Goal: Navigation & Orientation: Find specific page/section

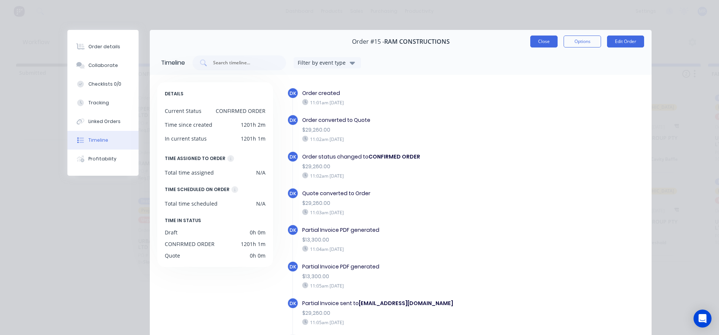
click at [544, 43] on button "Close" at bounding box center [543, 42] width 27 height 12
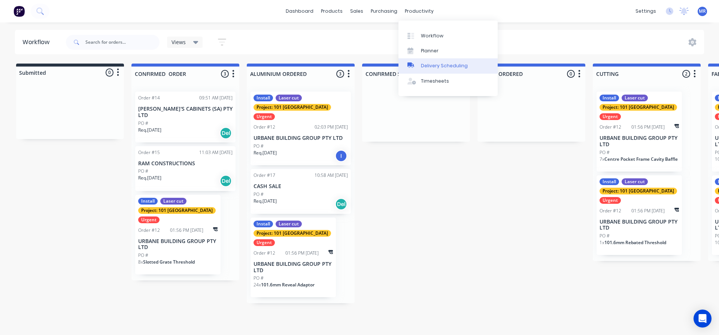
click at [429, 63] on div "Delivery Scheduling" at bounding box center [444, 66] width 47 height 7
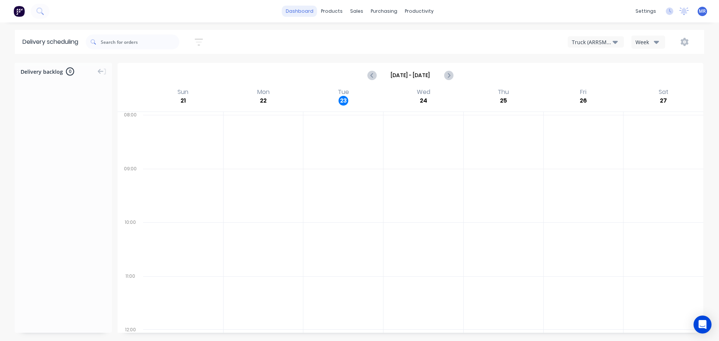
click at [308, 10] on link "dashboard" at bounding box center [299, 11] width 35 height 11
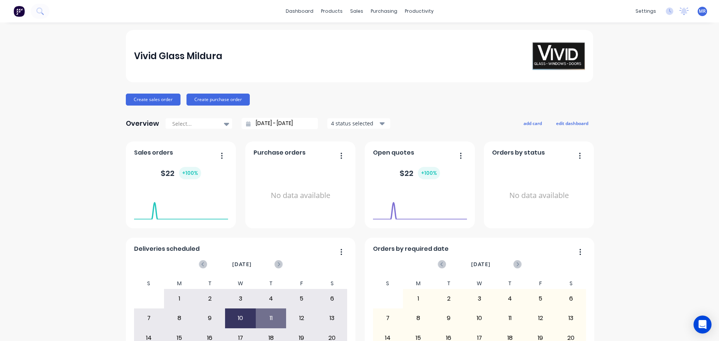
click at [380, 124] on icon "button" at bounding box center [382, 123] width 5 height 8
click at [418, 121] on div "Overview Select... [DATE] - [DATE] 4 status selected Include draft Include arch…" at bounding box center [359, 123] width 467 height 15
click at [216, 153] on button "button" at bounding box center [219, 156] width 16 height 12
click at [150, 154] on span "Sales orders" at bounding box center [153, 152] width 39 height 9
click at [158, 185] on div at bounding box center [181, 201] width 94 height 32
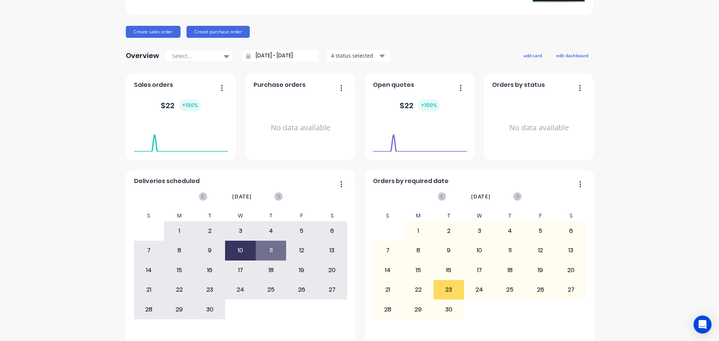
scroll to position [75, 0]
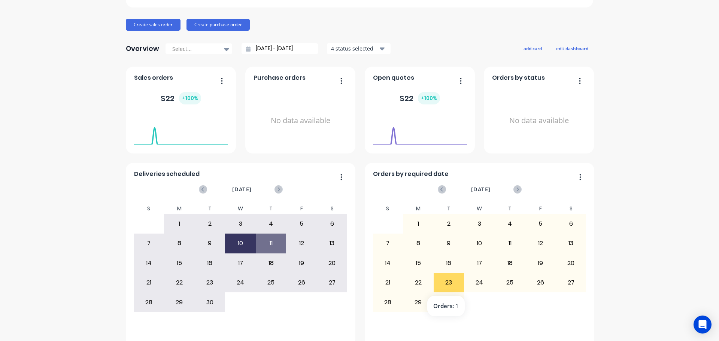
click at [445, 283] on div "23" at bounding box center [449, 282] width 30 height 19
click at [447, 279] on div "23" at bounding box center [449, 282] width 30 height 19
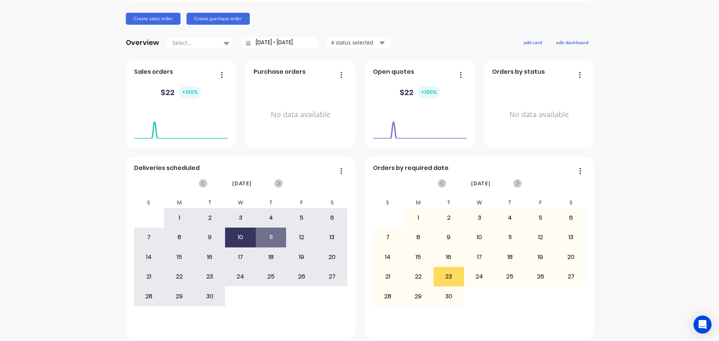
scroll to position [87, 0]
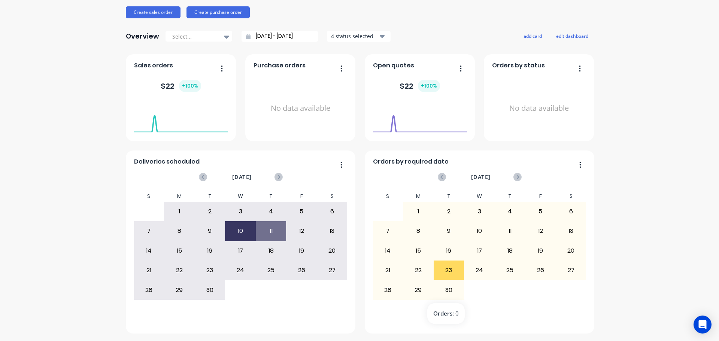
click at [442, 293] on div "30" at bounding box center [449, 289] width 30 height 19
click at [453, 270] on div "23" at bounding box center [449, 270] width 30 height 19
click at [386, 64] on span "Open quotes" at bounding box center [393, 65] width 41 height 9
click at [295, 63] on span "Purchase orders" at bounding box center [279, 65] width 52 height 9
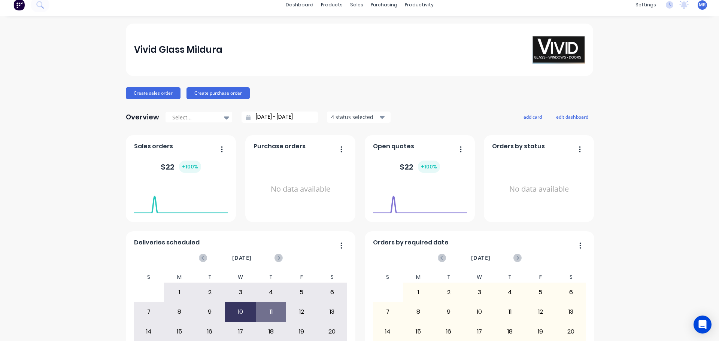
scroll to position [0, 0]
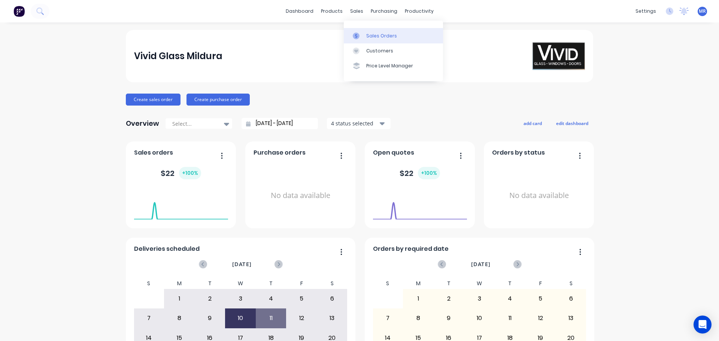
click at [371, 36] on div "Sales Orders" at bounding box center [381, 36] width 31 height 7
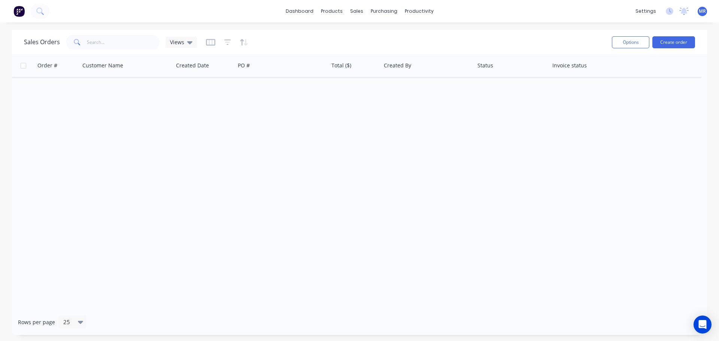
click at [83, 43] on span at bounding box center [76, 42] width 21 height 15
click at [702, 12] on span "MR" at bounding box center [701, 11] width 7 height 7
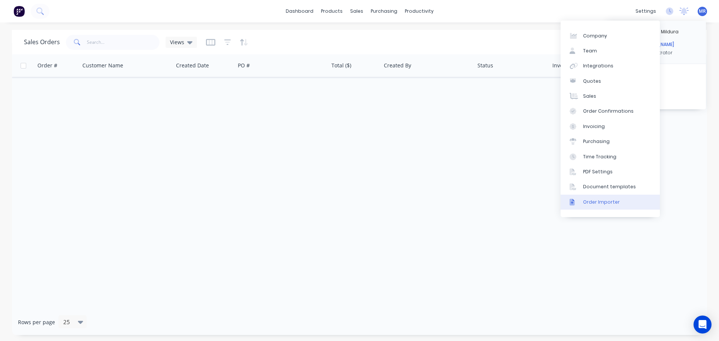
click at [593, 199] on div "Order Importer" at bounding box center [601, 202] width 37 height 7
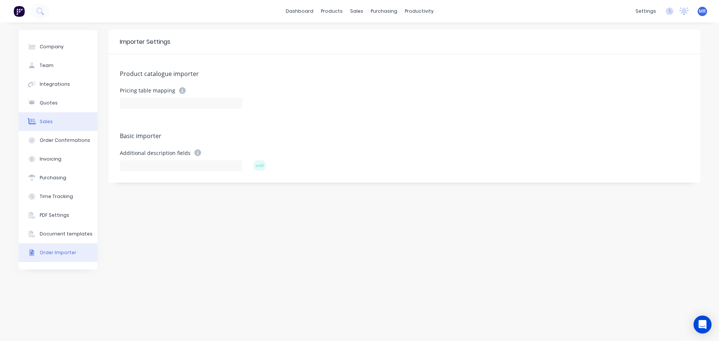
click at [49, 119] on div "Sales" at bounding box center [46, 121] width 13 height 7
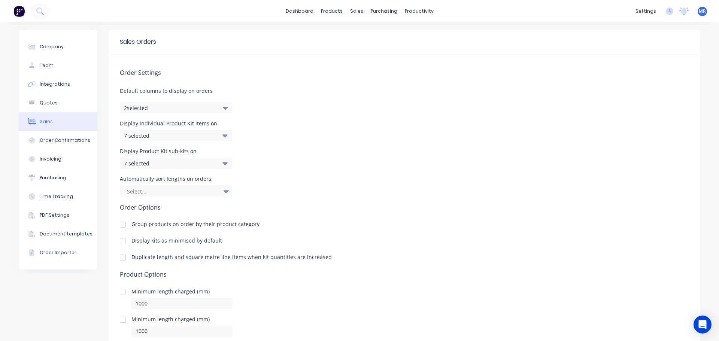
click at [223, 106] on icon "button" at bounding box center [225, 108] width 5 height 8
click at [250, 82] on div "Order Settings Default columns to display on orders 2 selected Display individu…" at bounding box center [404, 209] width 591 height 310
click at [222, 133] on icon at bounding box center [224, 135] width 5 height 8
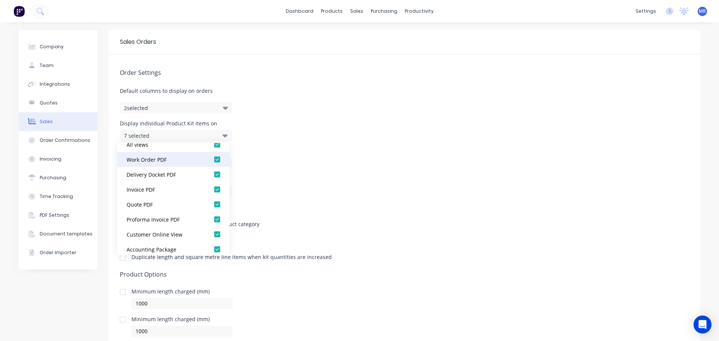
scroll to position [15, 0]
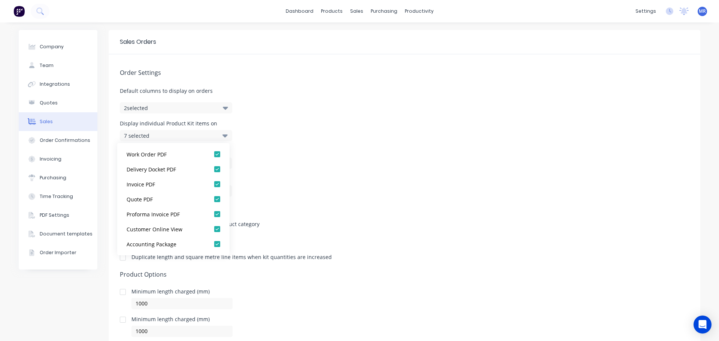
click at [302, 123] on div "Display individual Product Kit items on 7 selected" at bounding box center [404, 131] width 569 height 20
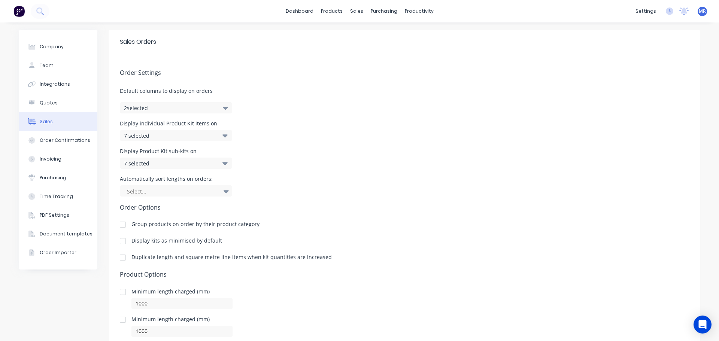
click at [222, 163] on icon at bounding box center [224, 163] width 5 height 3
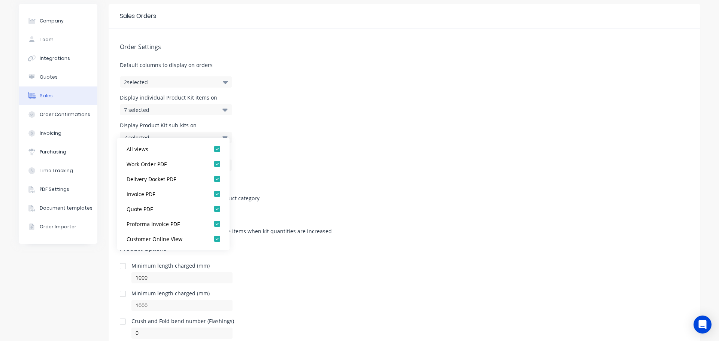
scroll to position [54, 0]
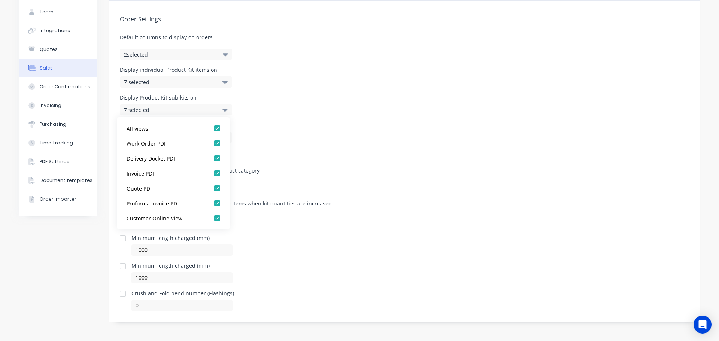
click at [362, 108] on div "Display Product Kit sub-kits on 7 selected" at bounding box center [404, 105] width 569 height 20
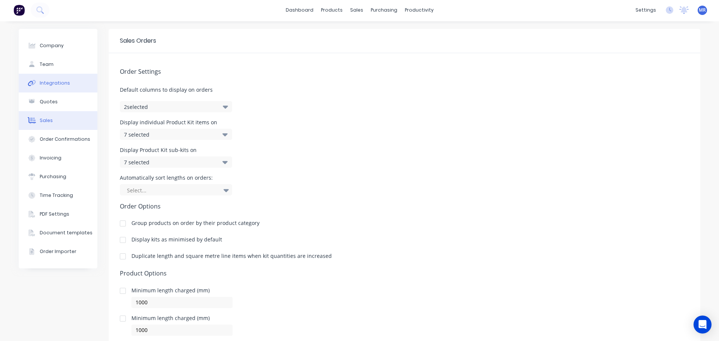
scroll to position [0, 0]
click at [49, 65] on div "Team" at bounding box center [47, 65] width 14 height 7
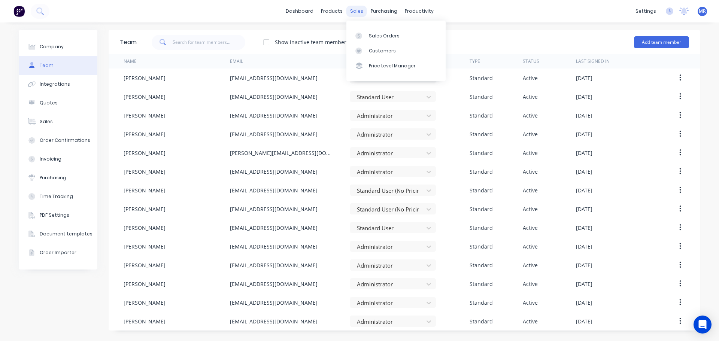
click at [362, 9] on div "sales" at bounding box center [356, 11] width 21 height 11
click at [375, 35] on div "Sales Orders" at bounding box center [384, 36] width 31 height 7
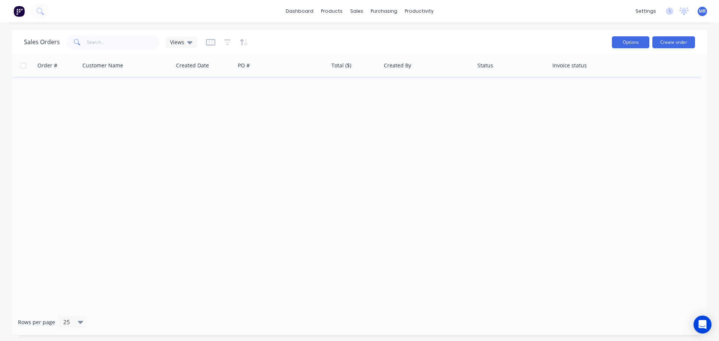
click at [628, 43] on button "Options" at bounding box center [630, 42] width 37 height 12
click at [556, 35] on div "Sales Orders Views" at bounding box center [315, 42] width 582 height 18
click at [42, 81] on div "Order # Customer Name Created Date PO # Total ($) Created By Status Invoice sta…" at bounding box center [359, 181] width 695 height 255
click at [46, 63] on div "Order #" at bounding box center [47, 65] width 20 height 7
click at [188, 42] on icon at bounding box center [189, 42] width 5 height 3
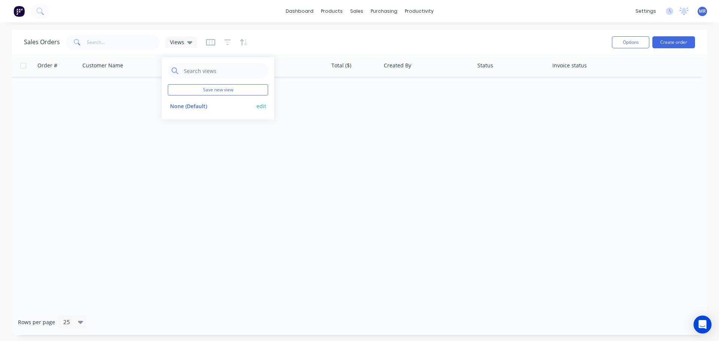
click at [183, 106] on button "None (Default)" at bounding box center [210, 106] width 85 height 9
click at [191, 39] on div "Views" at bounding box center [180, 42] width 31 height 11
click at [320, 42] on div "Sales Orders Views" at bounding box center [315, 42] width 582 height 18
click at [623, 41] on button "Options" at bounding box center [630, 42] width 37 height 12
click at [561, 47] on div "Sales Orders Views" at bounding box center [315, 42] width 582 height 18
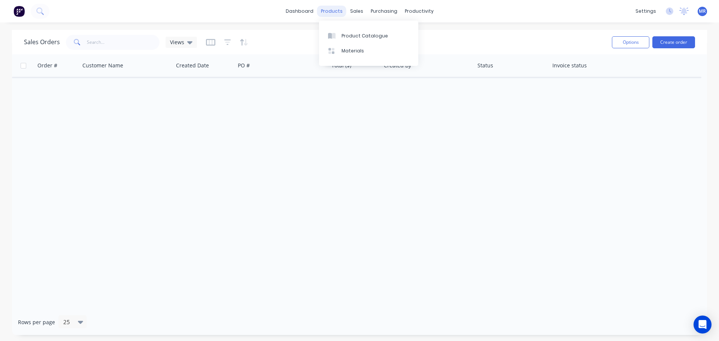
click at [336, 12] on div "products" at bounding box center [331, 11] width 29 height 11
click at [303, 11] on link "dashboard" at bounding box center [299, 11] width 35 height 11
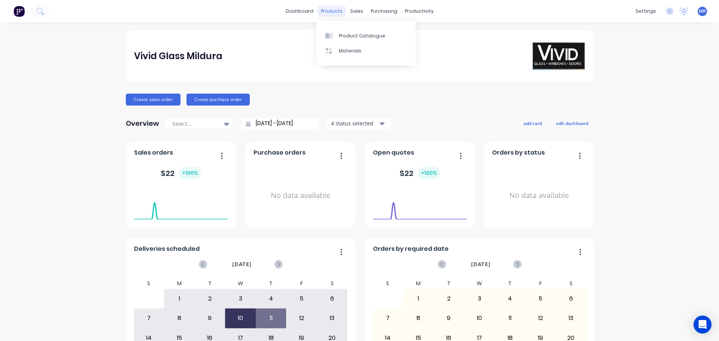
click at [326, 10] on div "products" at bounding box center [331, 11] width 29 height 11
click at [353, 10] on div "sales" at bounding box center [356, 11] width 21 height 11
click at [369, 36] on div "Sales Orders" at bounding box center [381, 36] width 31 height 7
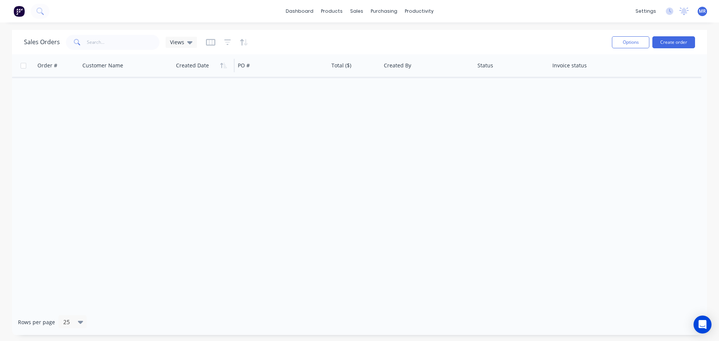
click at [202, 69] on div at bounding box center [202, 65] width 53 height 15
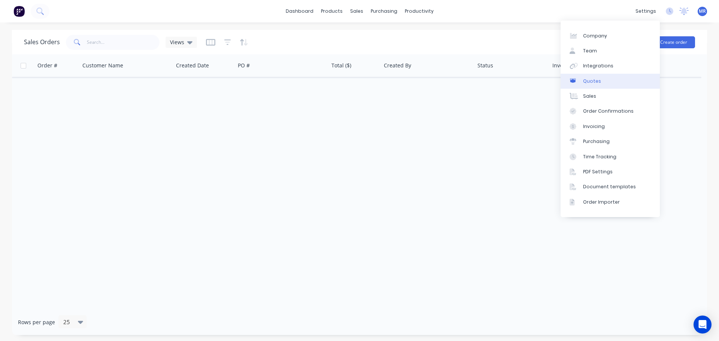
click at [590, 78] on div "Quotes" at bounding box center [592, 81] width 18 height 7
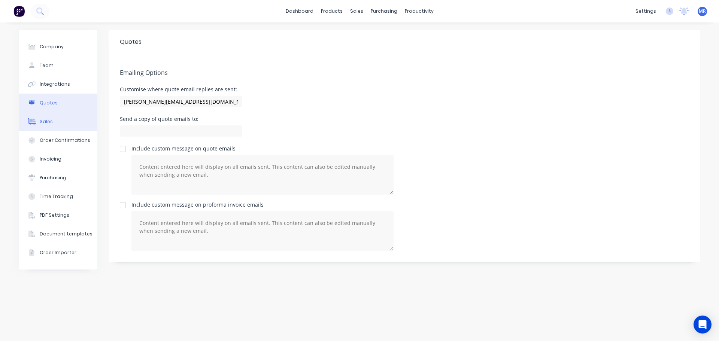
click at [45, 121] on div "Sales" at bounding box center [46, 121] width 13 height 7
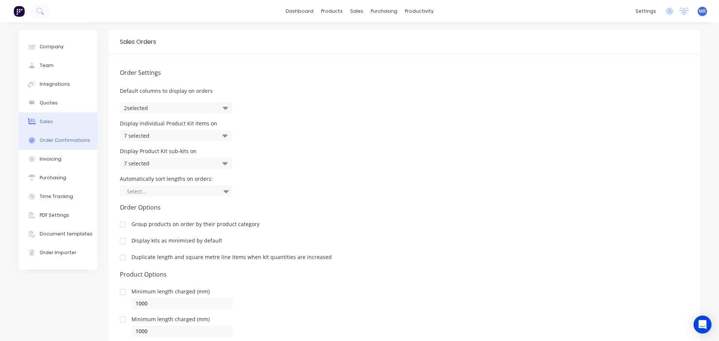
click at [45, 134] on button "Order Confirmations" at bounding box center [58, 140] width 79 height 19
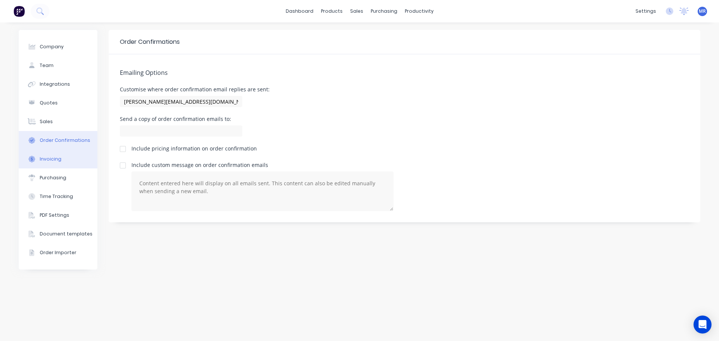
click at [42, 158] on div "Invoicing" at bounding box center [51, 159] width 22 height 7
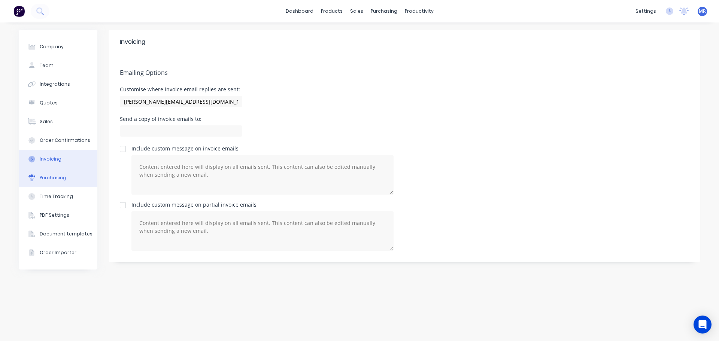
click at [46, 176] on div "Purchasing" at bounding box center [53, 177] width 27 height 7
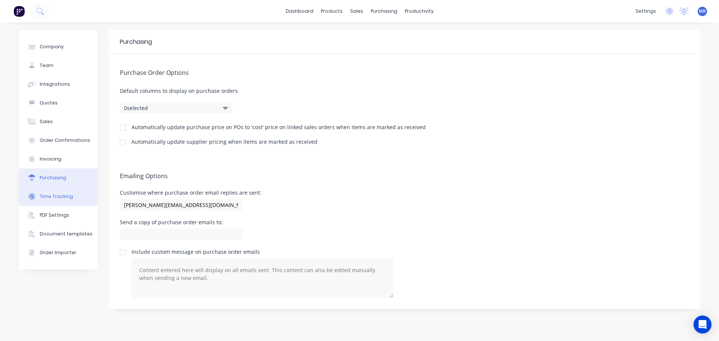
click at [46, 194] on div "Time Tracking" at bounding box center [56, 196] width 33 height 7
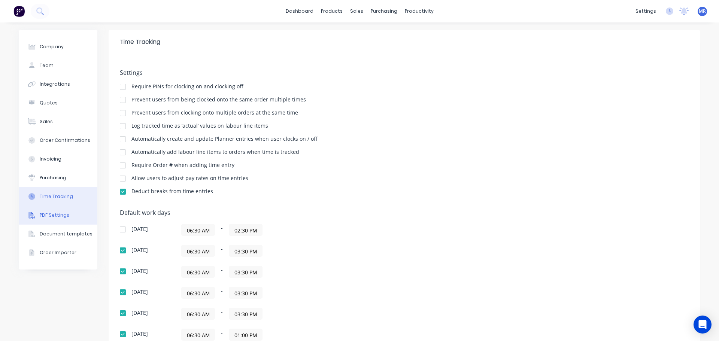
click at [46, 212] on div "PDF Settings" at bounding box center [55, 215] width 30 height 7
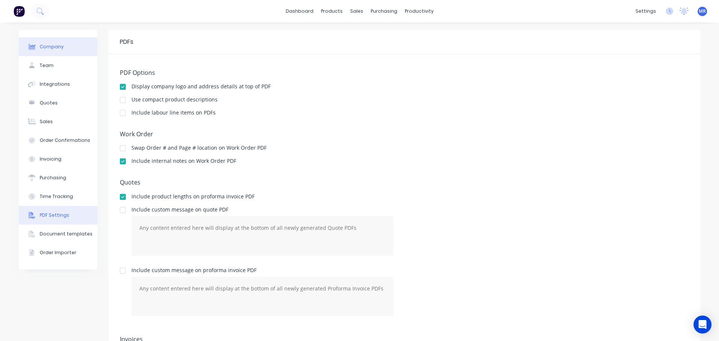
click at [48, 45] on div "Company" at bounding box center [52, 46] width 24 height 7
select select "AU"
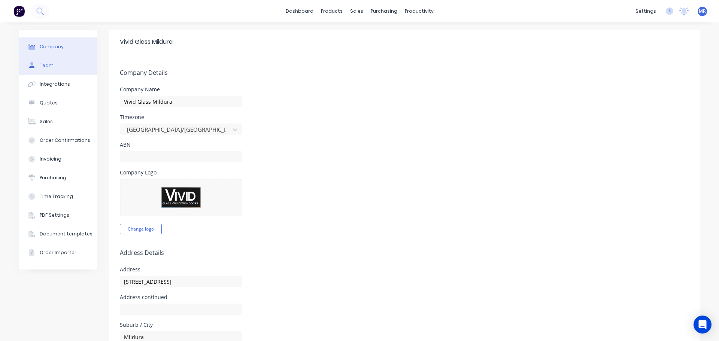
click at [42, 65] on div "Team" at bounding box center [47, 65] width 14 height 7
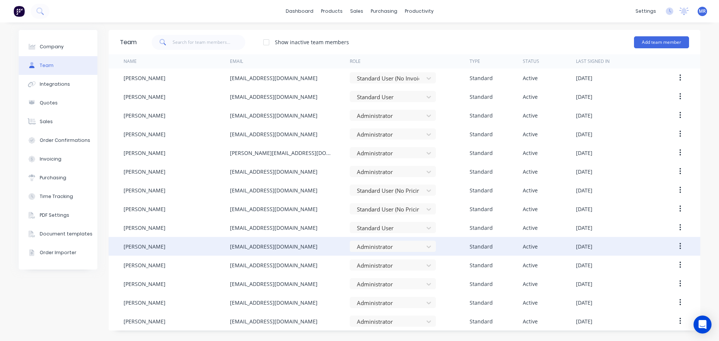
click at [678, 245] on button "button" at bounding box center [680, 246] width 18 height 13
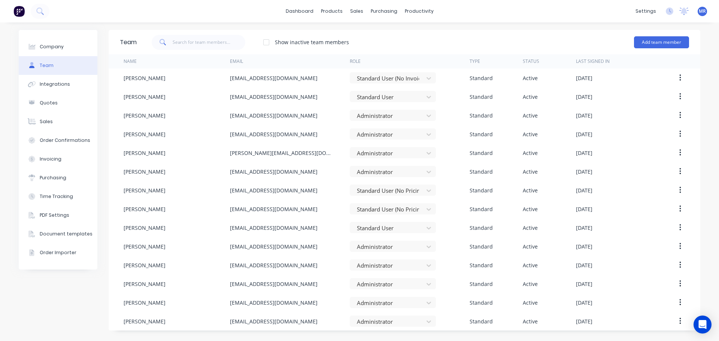
click at [455, 29] on div "Company Team Integrations Quotes Sales Order Confirmations Invoicing Purchasing…" at bounding box center [359, 181] width 719 height 319
click at [50, 101] on div "Quotes" at bounding box center [49, 103] width 18 height 7
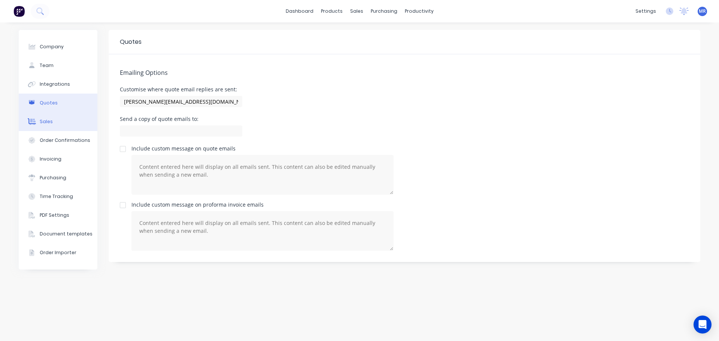
click at [50, 119] on div "Sales" at bounding box center [46, 121] width 13 height 7
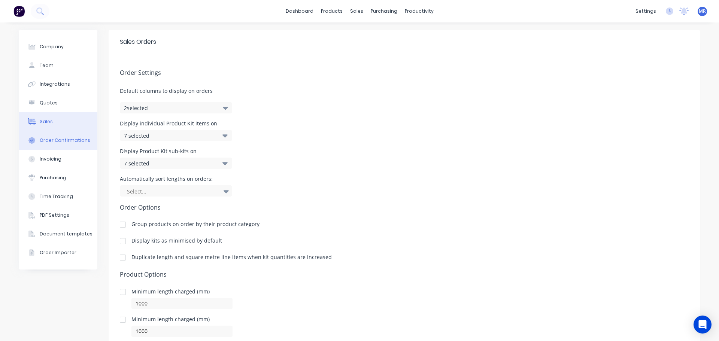
click at [50, 138] on div "Order Confirmations" at bounding box center [65, 140] width 51 height 7
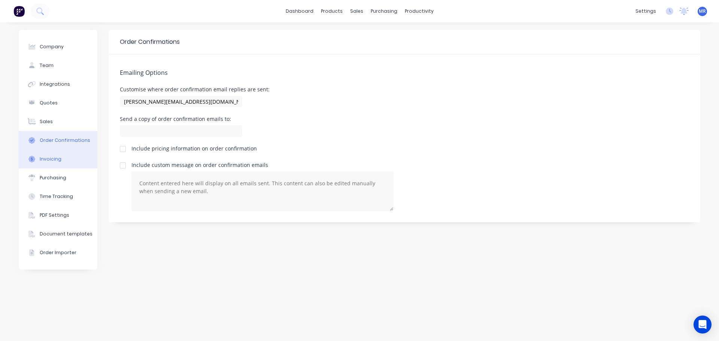
click at [49, 159] on div "Invoicing" at bounding box center [51, 159] width 22 height 7
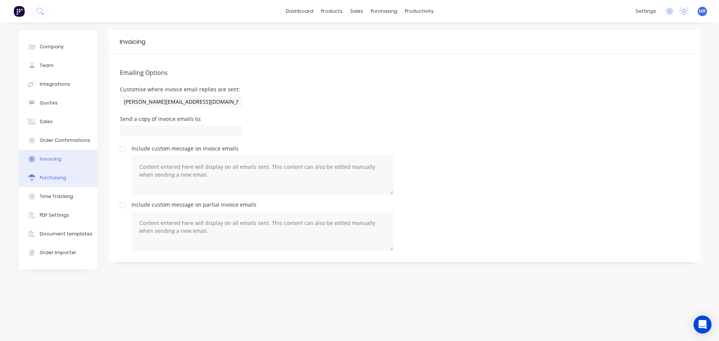
click at [58, 176] on div "Purchasing" at bounding box center [53, 177] width 27 height 7
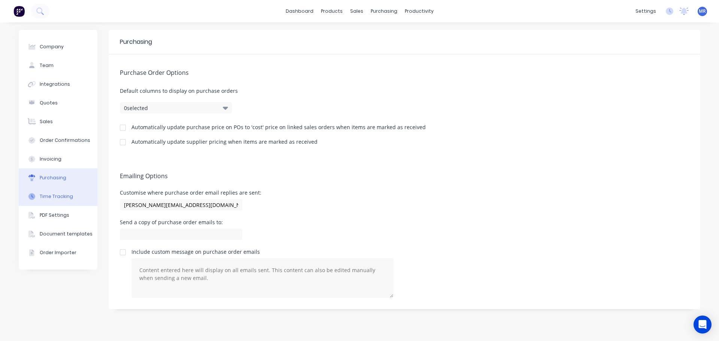
click at [50, 195] on div "Time Tracking" at bounding box center [56, 196] width 33 height 7
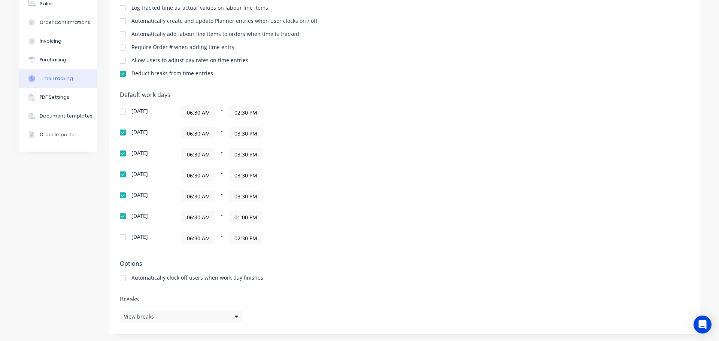
scroll to position [118, 0]
click at [64, 116] on div "Document templates" at bounding box center [66, 115] width 53 height 7
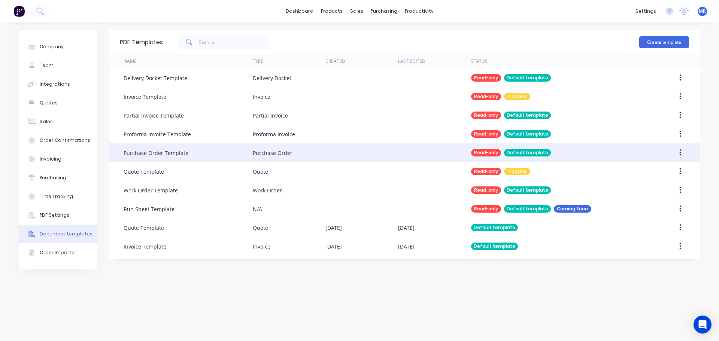
click at [146, 151] on div "Purchase Order Template" at bounding box center [156, 153] width 65 height 8
click at [143, 152] on div "Purchase Order Template" at bounding box center [156, 153] width 65 height 8
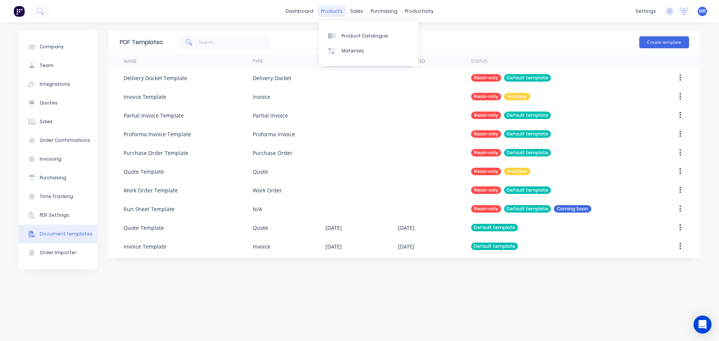
click at [330, 10] on div "products" at bounding box center [331, 11] width 29 height 11
click at [345, 35] on div "Product Catalogue" at bounding box center [364, 36] width 46 height 7
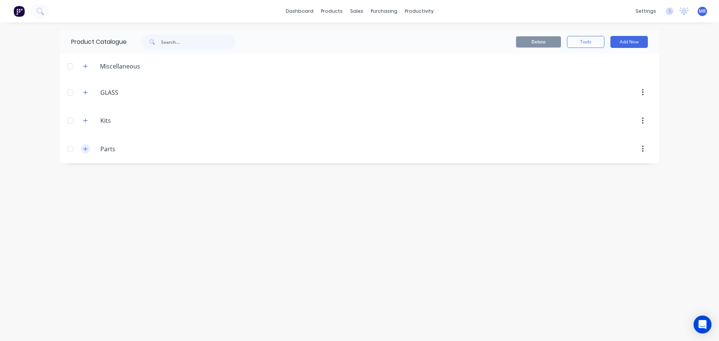
click at [85, 149] on icon "button" at bounding box center [85, 148] width 4 height 5
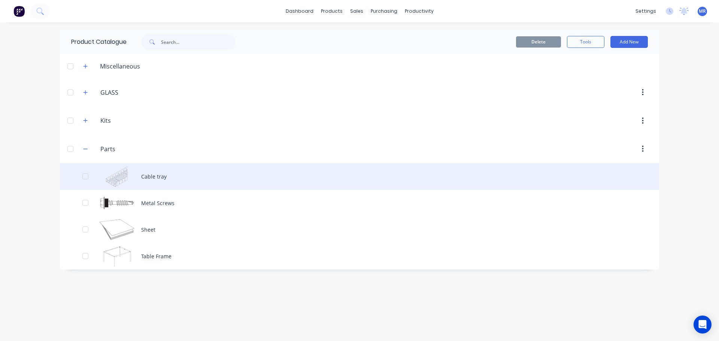
click at [171, 176] on div "Cable tray" at bounding box center [359, 176] width 599 height 27
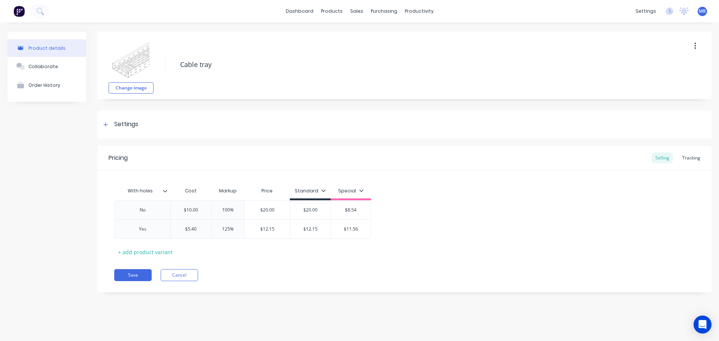
type textarea "x"
click at [185, 274] on button "Cancel" at bounding box center [179, 275] width 37 height 12
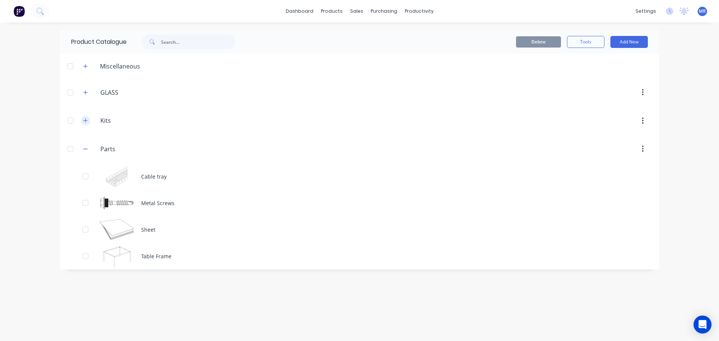
click at [85, 119] on icon "button" at bounding box center [85, 121] width 4 height 4
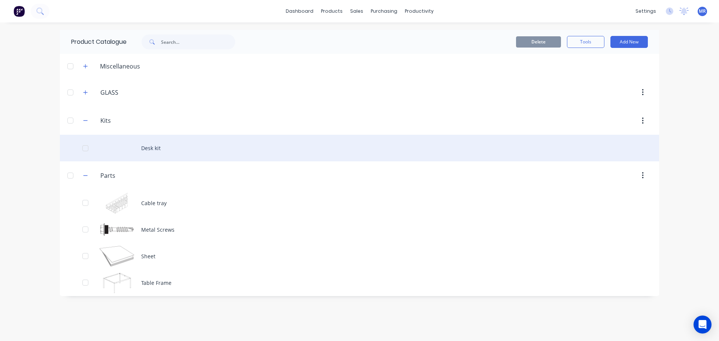
click at [154, 145] on div "Desk kit" at bounding box center [359, 148] width 599 height 27
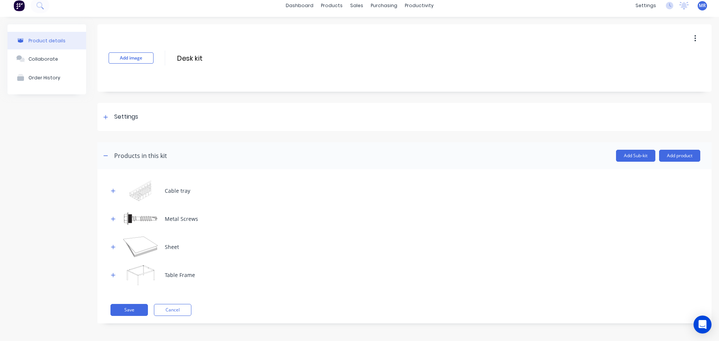
scroll to position [7, 0]
click at [176, 307] on button "Cancel" at bounding box center [172, 309] width 37 height 12
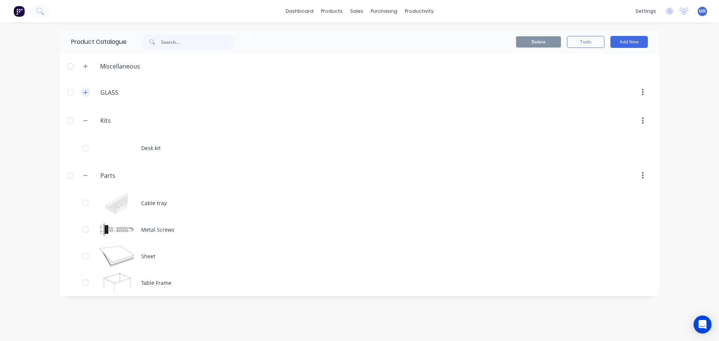
click at [87, 92] on icon "button" at bounding box center [85, 92] width 4 height 5
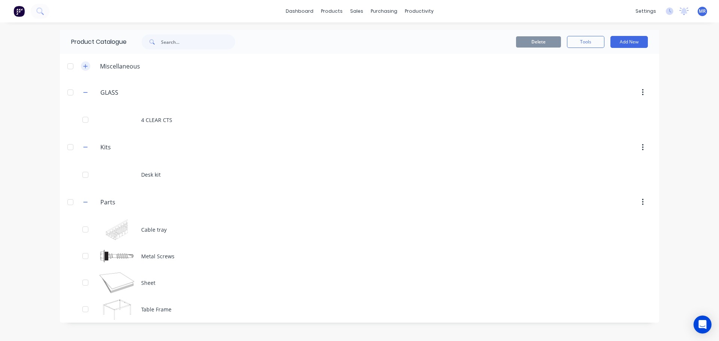
click at [86, 64] on icon "button" at bounding box center [85, 66] width 4 height 5
click at [421, 48] on div "Planner" at bounding box center [430, 51] width 18 height 7
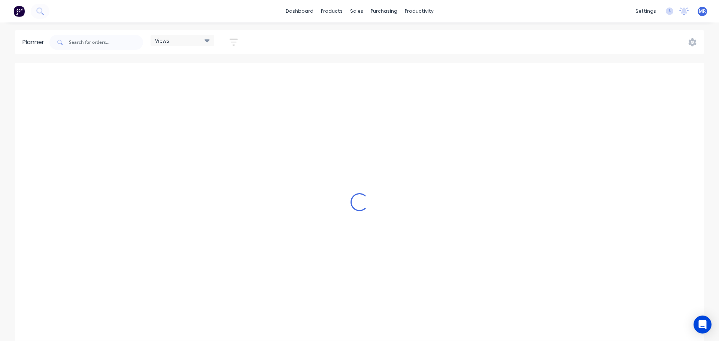
scroll to position [0, 1677]
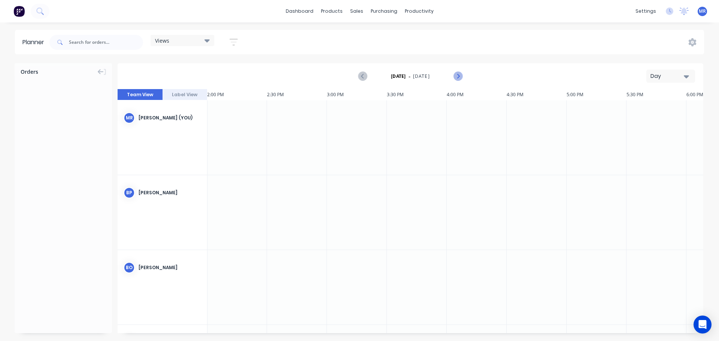
click at [461, 73] on icon "Next page" at bounding box center [457, 76] width 9 height 9
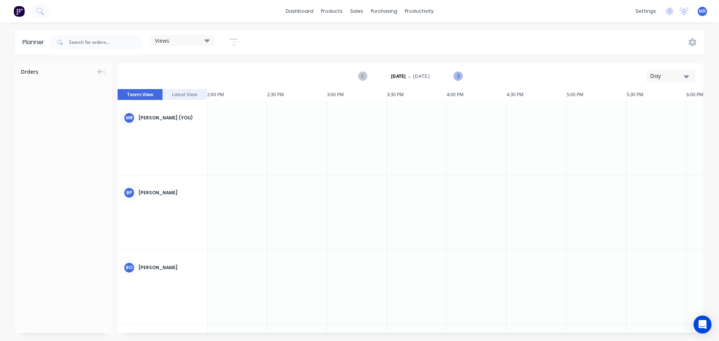
click at [461, 73] on icon "Next page" at bounding box center [457, 76] width 9 height 9
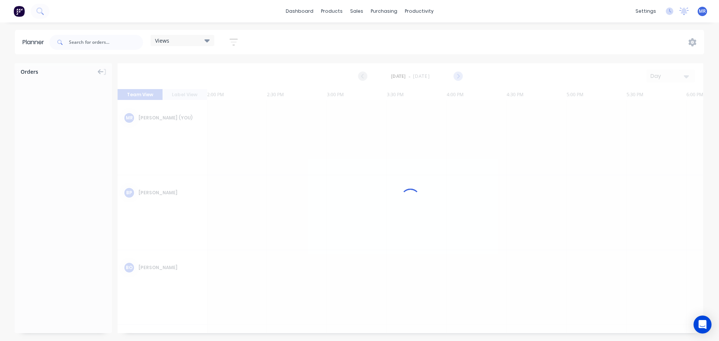
click at [461, 73] on icon "Next page" at bounding box center [457, 76] width 9 height 9
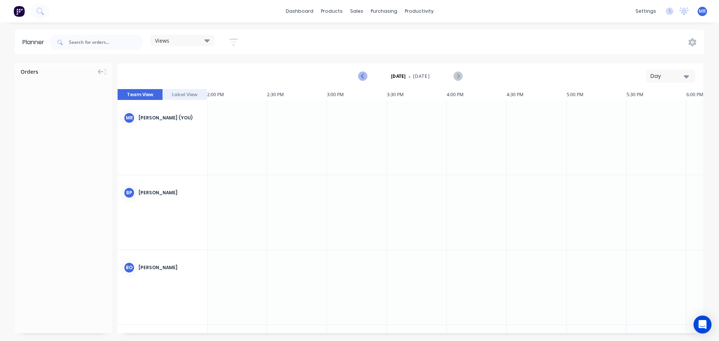
click at [365, 73] on icon "Previous page" at bounding box center [362, 76] width 9 height 9
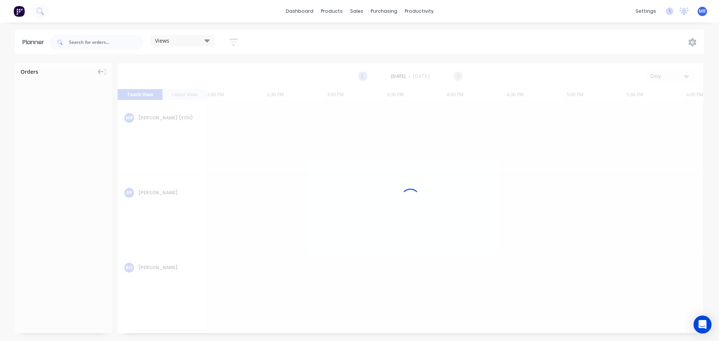
click at [365, 73] on icon "Previous page" at bounding box center [362, 76] width 9 height 9
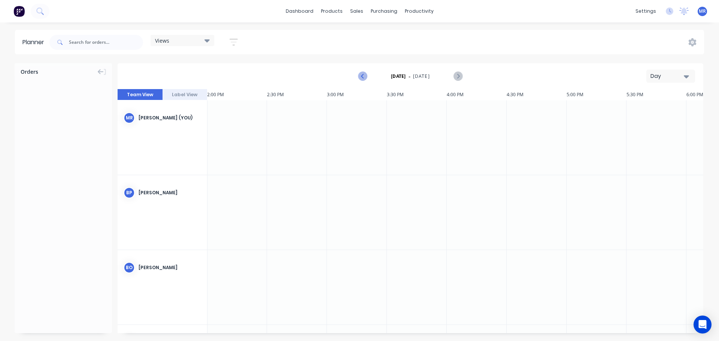
click at [365, 73] on icon "Previous page" at bounding box center [362, 76] width 9 height 9
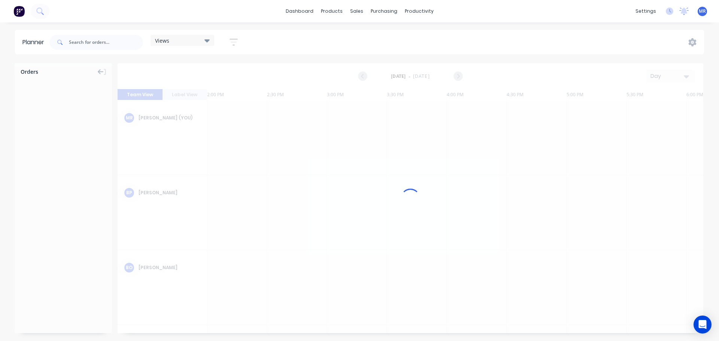
click at [365, 73] on icon "Previous page" at bounding box center [362, 76] width 9 height 9
click at [366, 73] on icon "Previous page" at bounding box center [362, 76] width 9 height 9
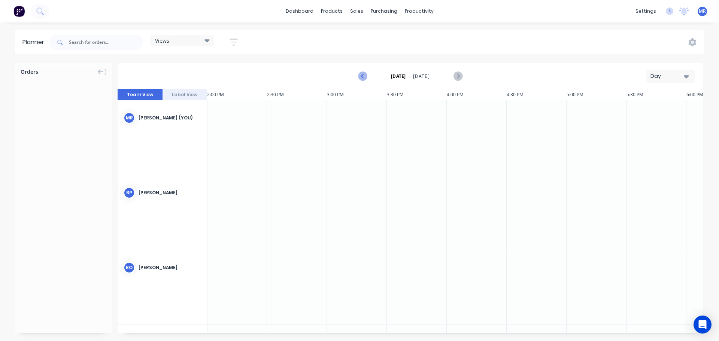
click at [363, 75] on icon "Previous page" at bounding box center [362, 76] width 9 height 9
click at [364, 75] on icon "Previous page" at bounding box center [362, 76] width 9 height 9
click at [684, 75] on icon "button" at bounding box center [685, 76] width 5 height 8
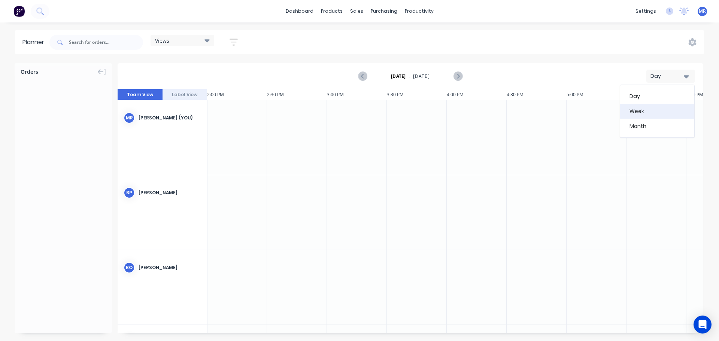
click at [635, 110] on div "Week" at bounding box center [657, 111] width 74 height 15
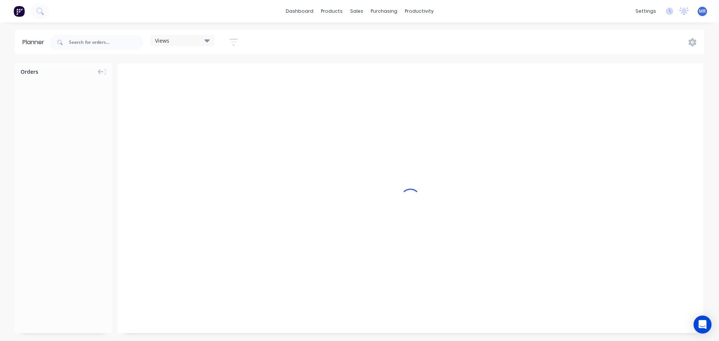
scroll to position [0, 0]
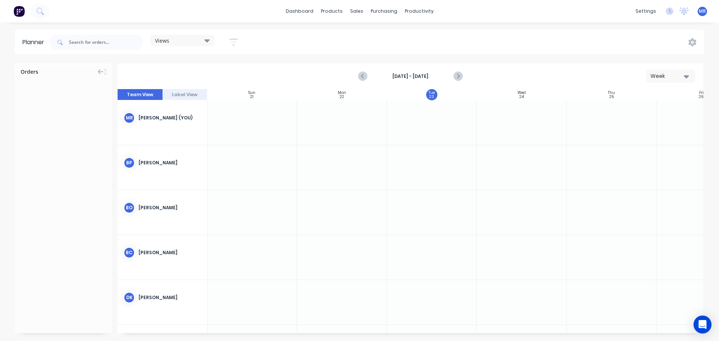
click at [687, 75] on icon "button" at bounding box center [685, 76] width 5 height 8
click at [637, 94] on div "Day" at bounding box center [657, 96] width 74 height 15
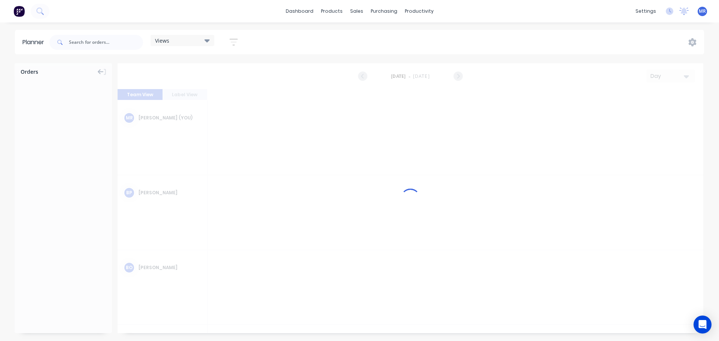
scroll to position [0, 1677]
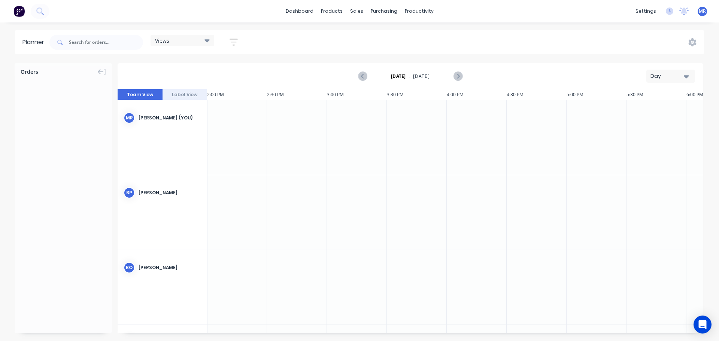
click at [207, 40] on icon at bounding box center [206, 40] width 5 height 3
